Goal: Transaction & Acquisition: Purchase product/service

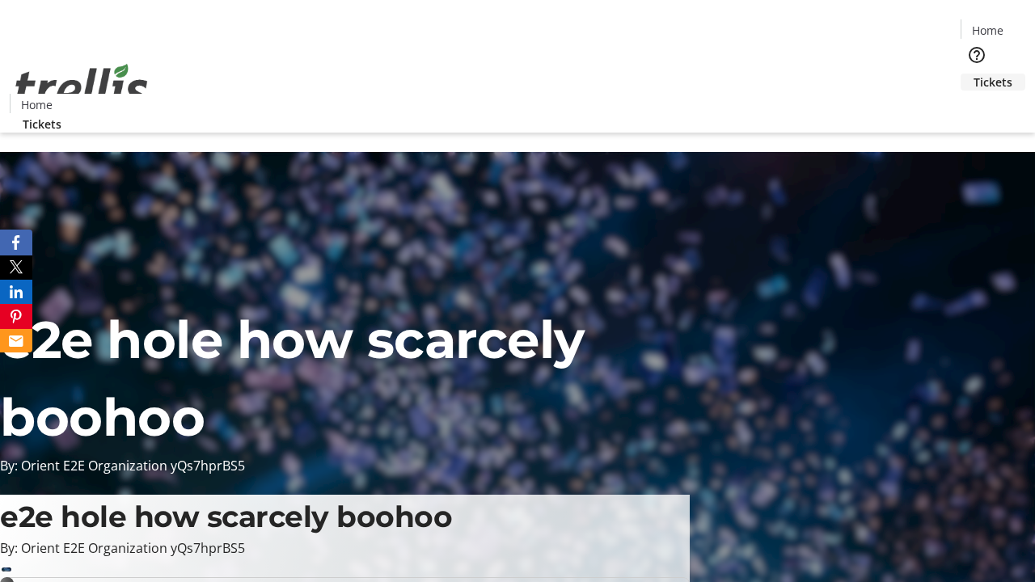
click at [974, 74] on span "Tickets" at bounding box center [993, 82] width 39 height 17
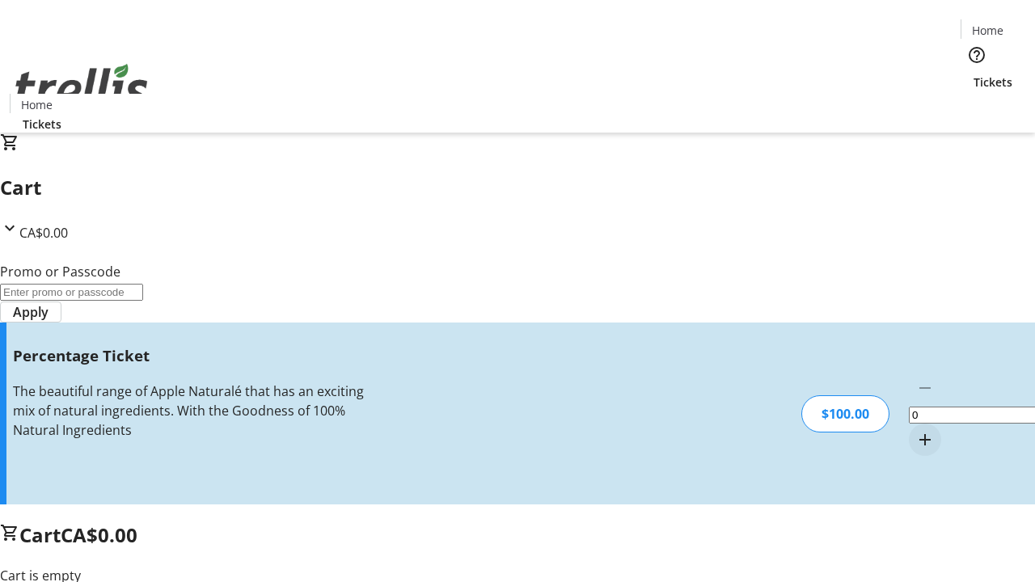
click at [916, 430] on mat-icon "Increment by one" at bounding box center [925, 439] width 19 height 19
type input "1"
type input "BAR"
